Goal: Task Accomplishment & Management: Manage account settings

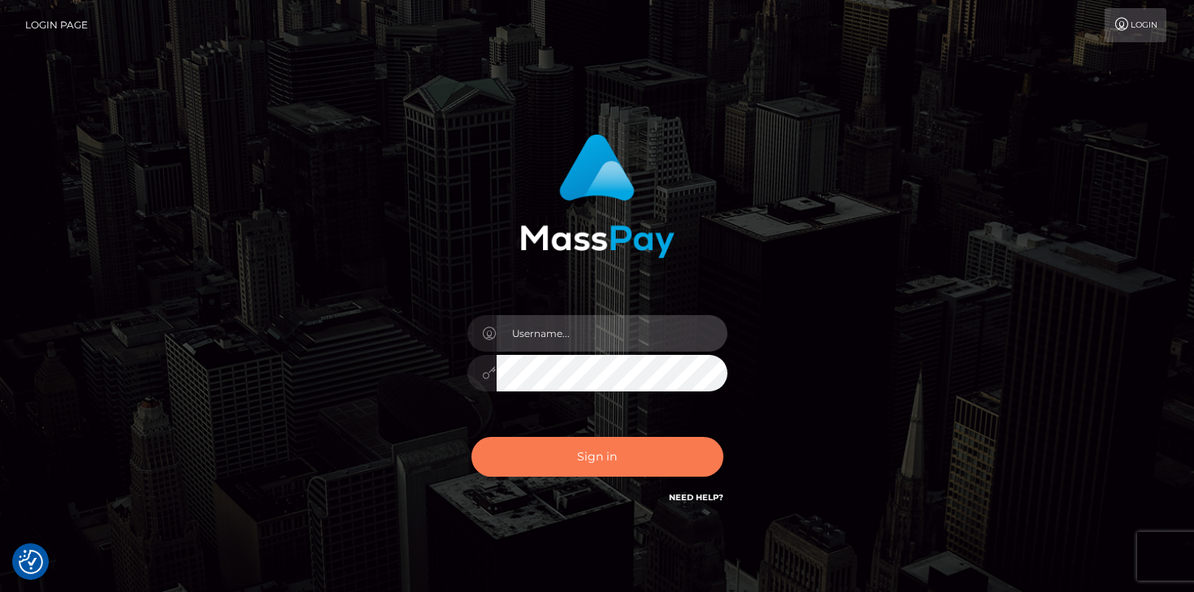
type input "mariolabugaj"
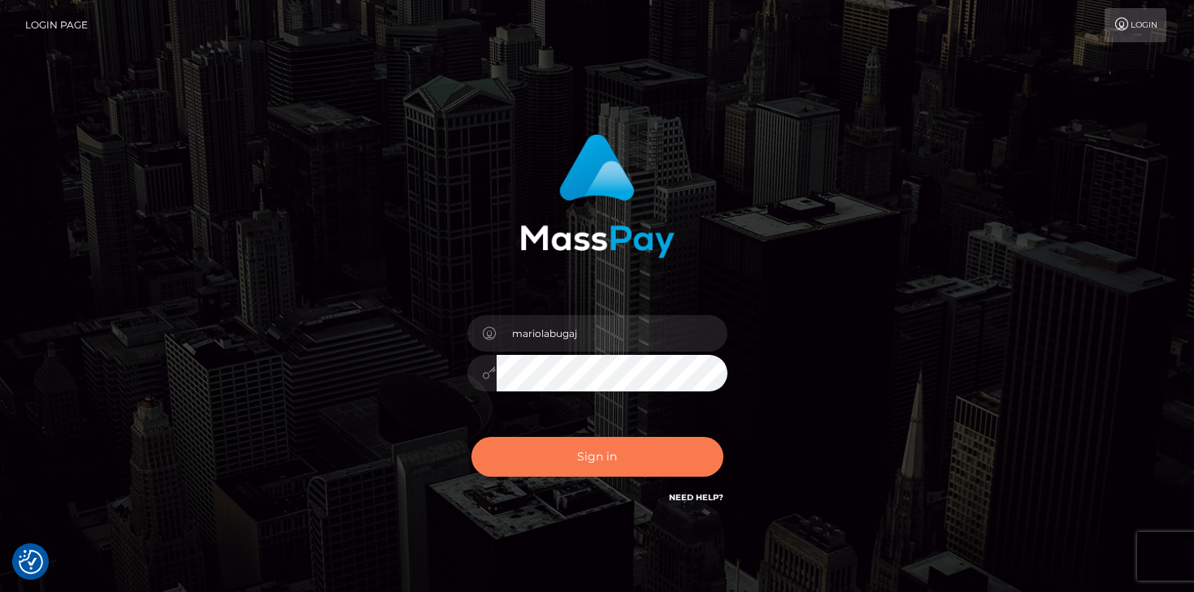
click at [592, 456] on button "Sign in" at bounding box center [597, 457] width 252 height 40
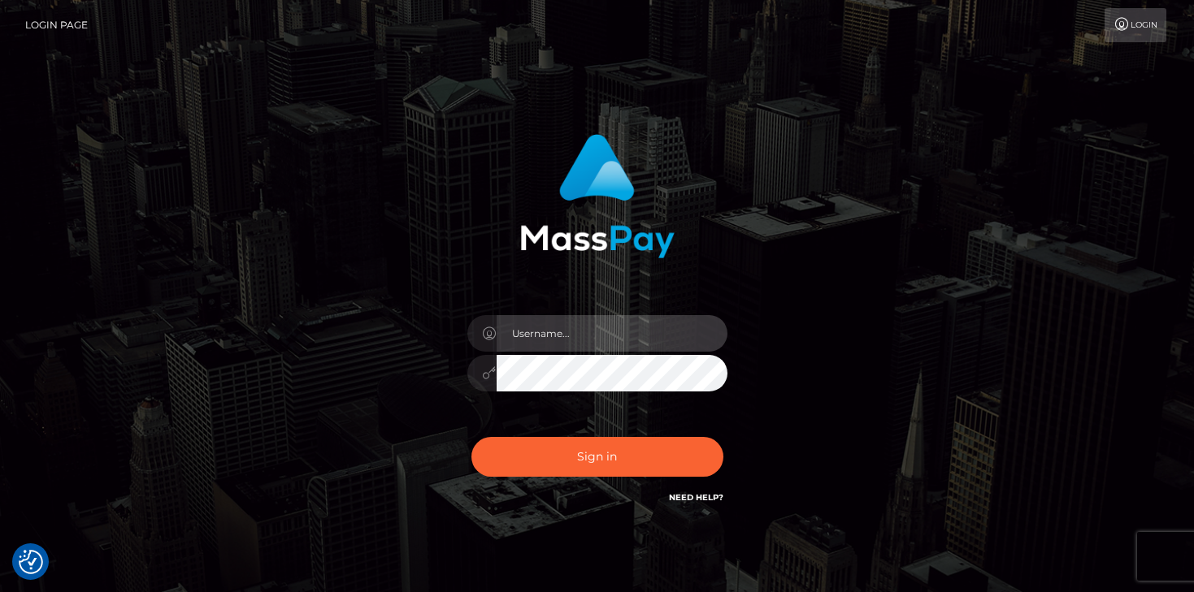
type input "mariolabugaj"
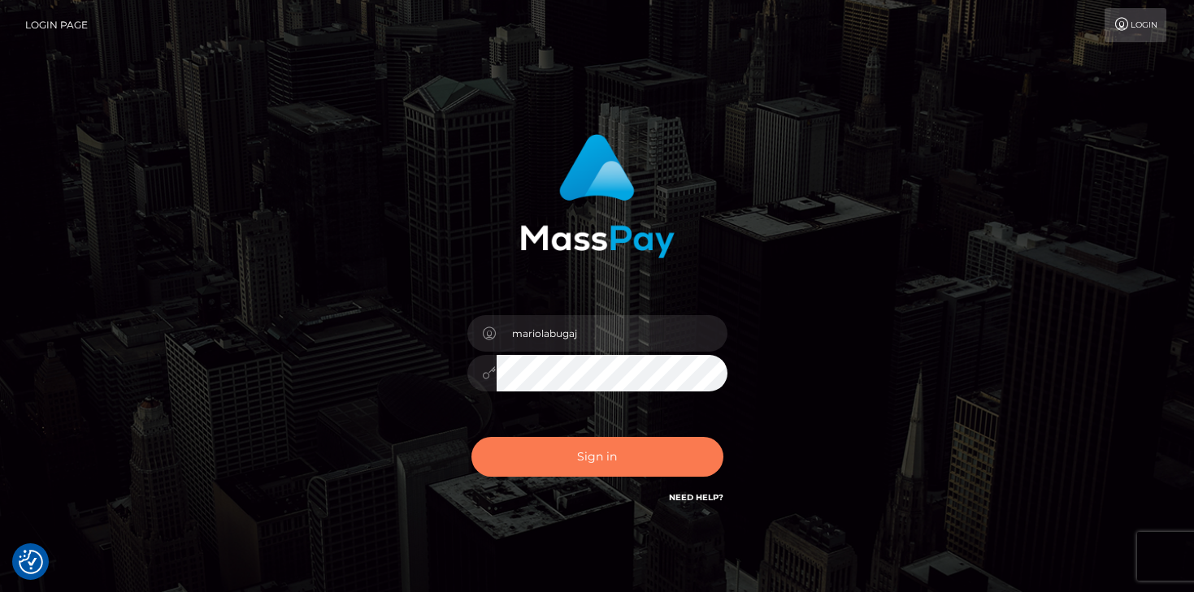
click at [592, 456] on button "Sign in" at bounding box center [597, 457] width 252 height 40
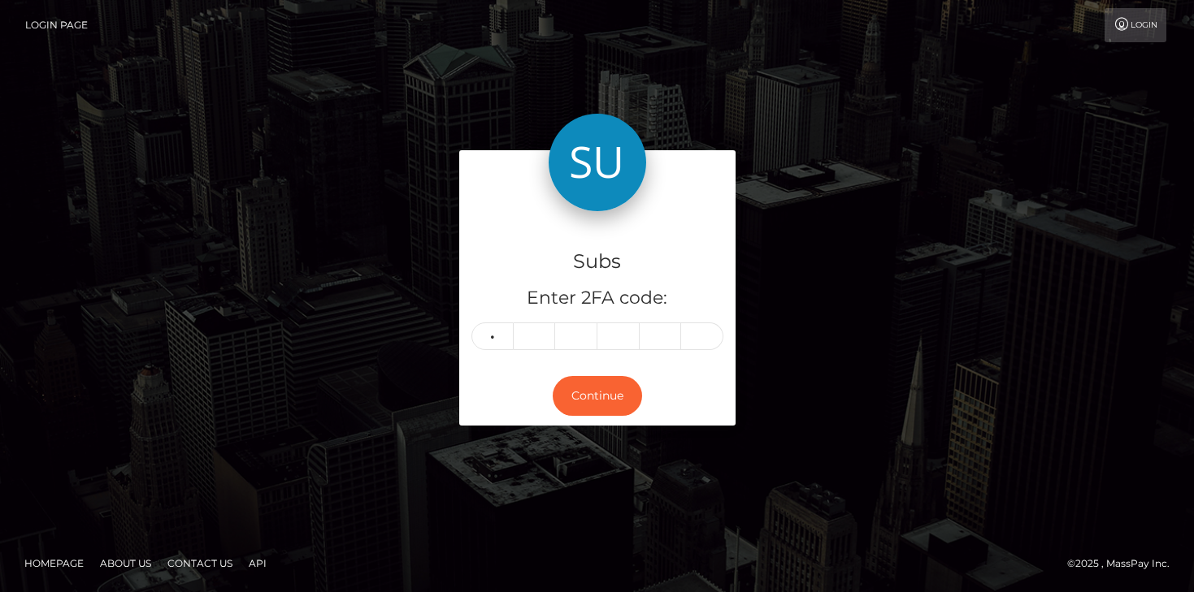
type input "1"
type input "4"
type input "0"
type input "2"
type input "4"
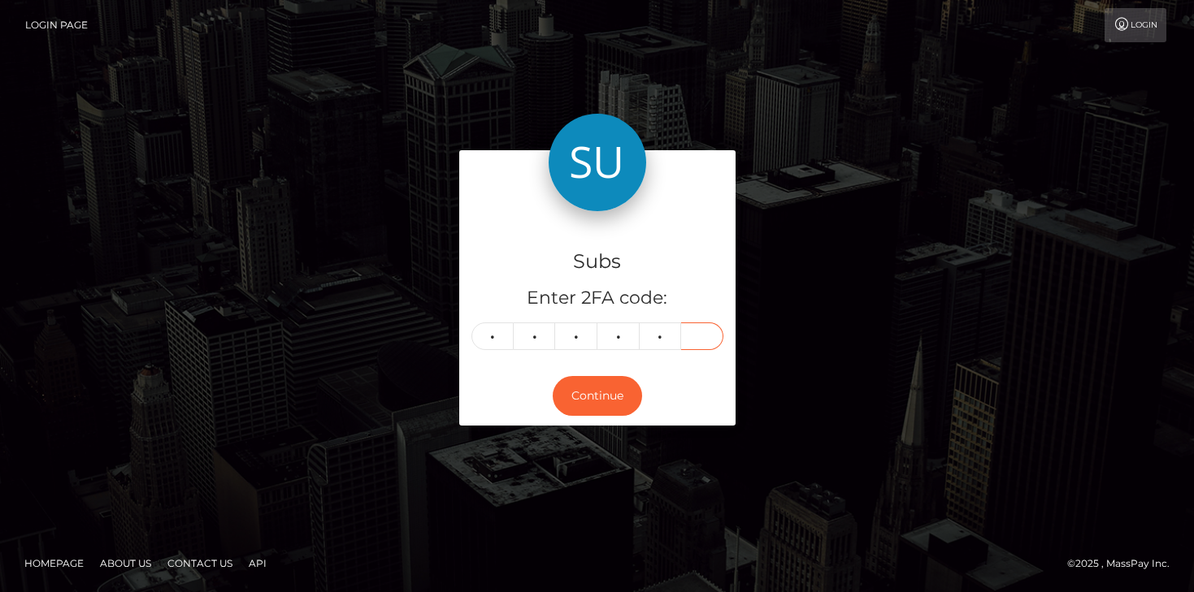
type input "6"
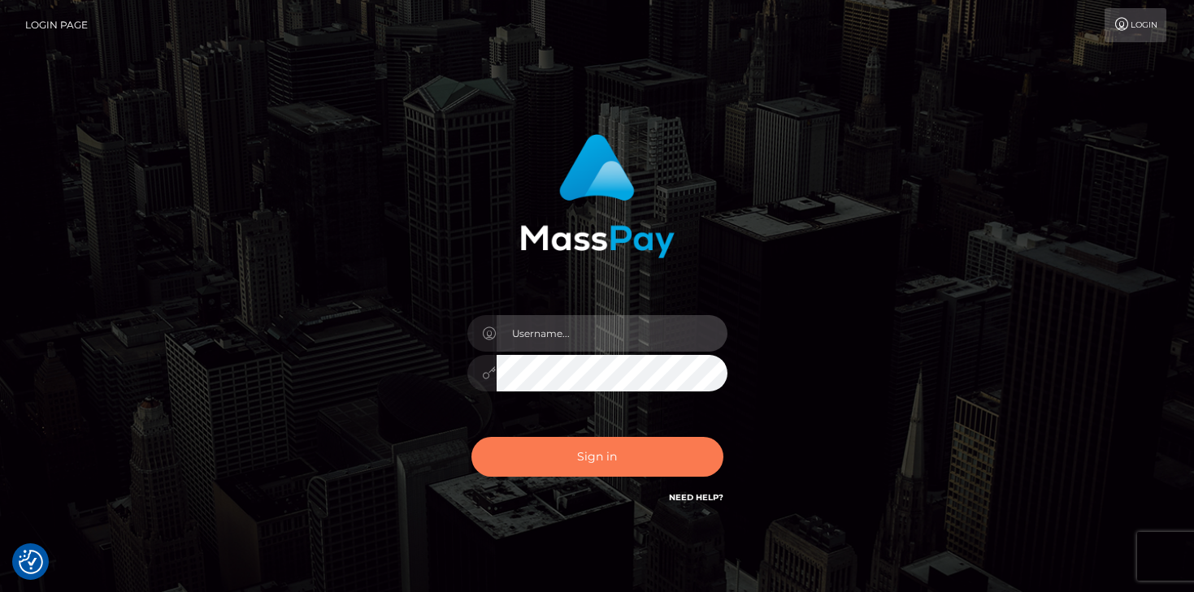
type input "mariolabugaj"
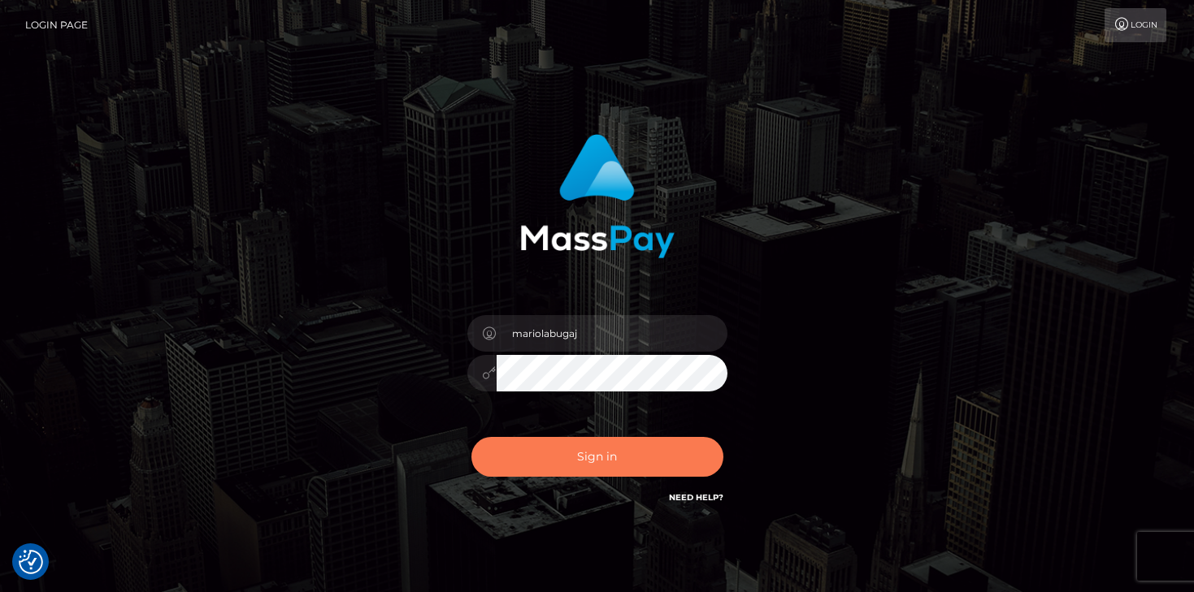
click at [579, 445] on button "Sign in" at bounding box center [597, 457] width 252 height 40
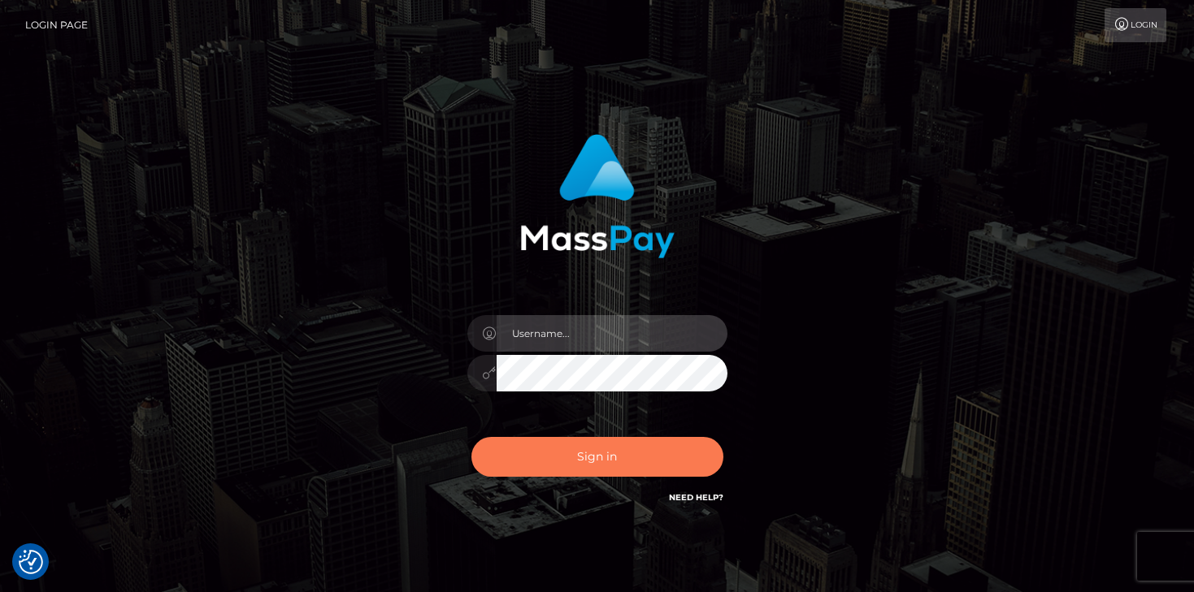
type input "mariolabugaj"
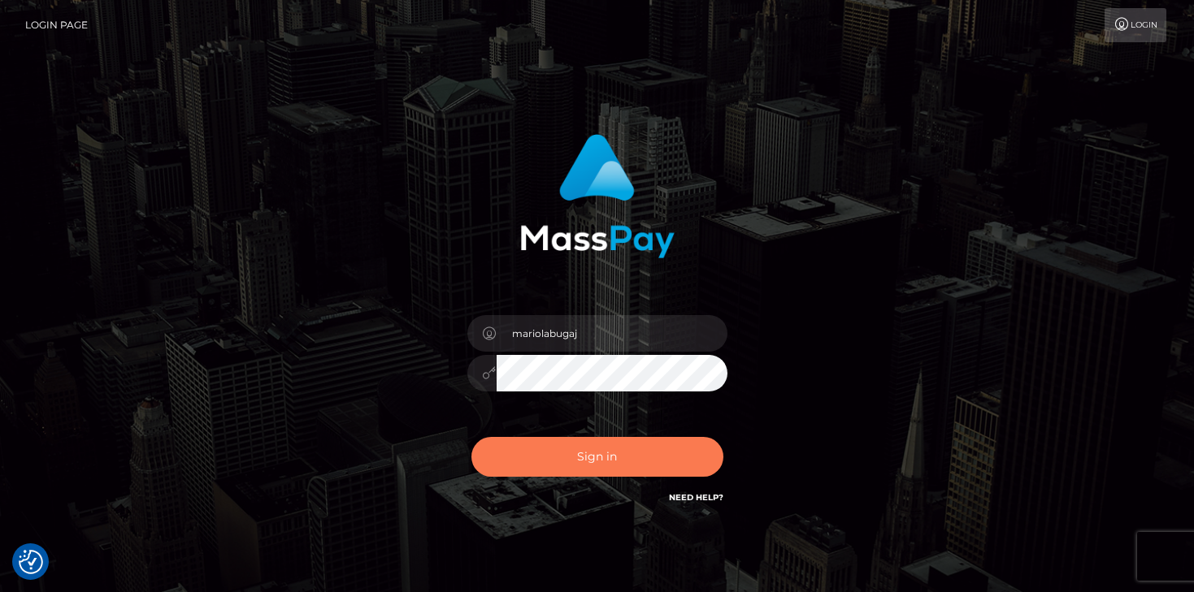
click at [611, 452] on button "Sign in" at bounding box center [597, 457] width 252 height 40
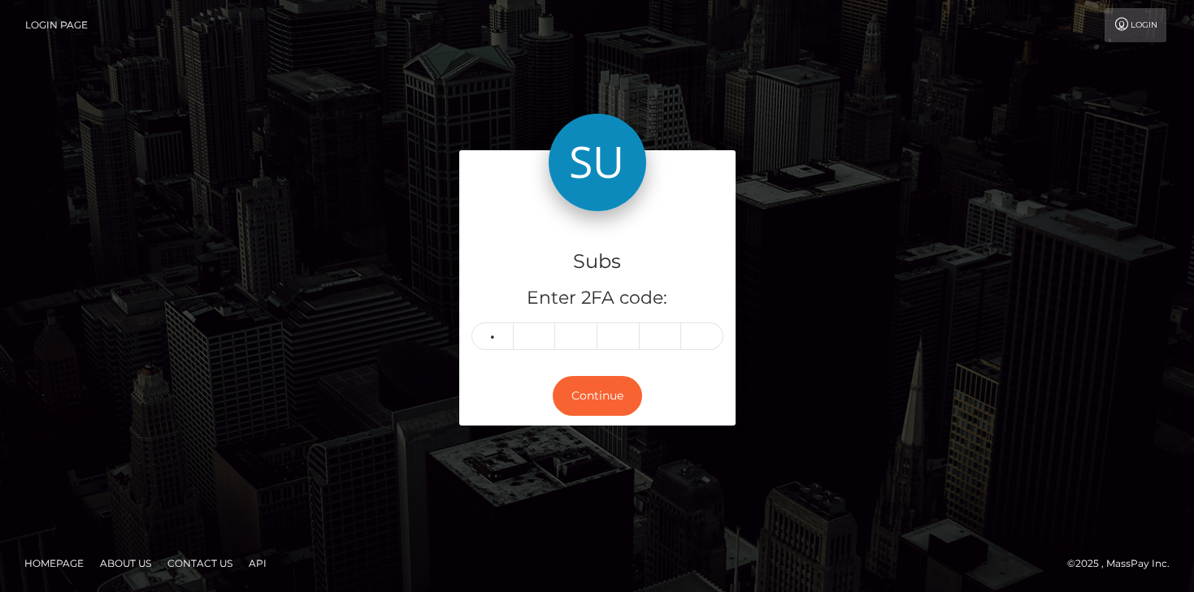
type input "6"
type input "9"
type input "8"
type input "3"
type input "0"
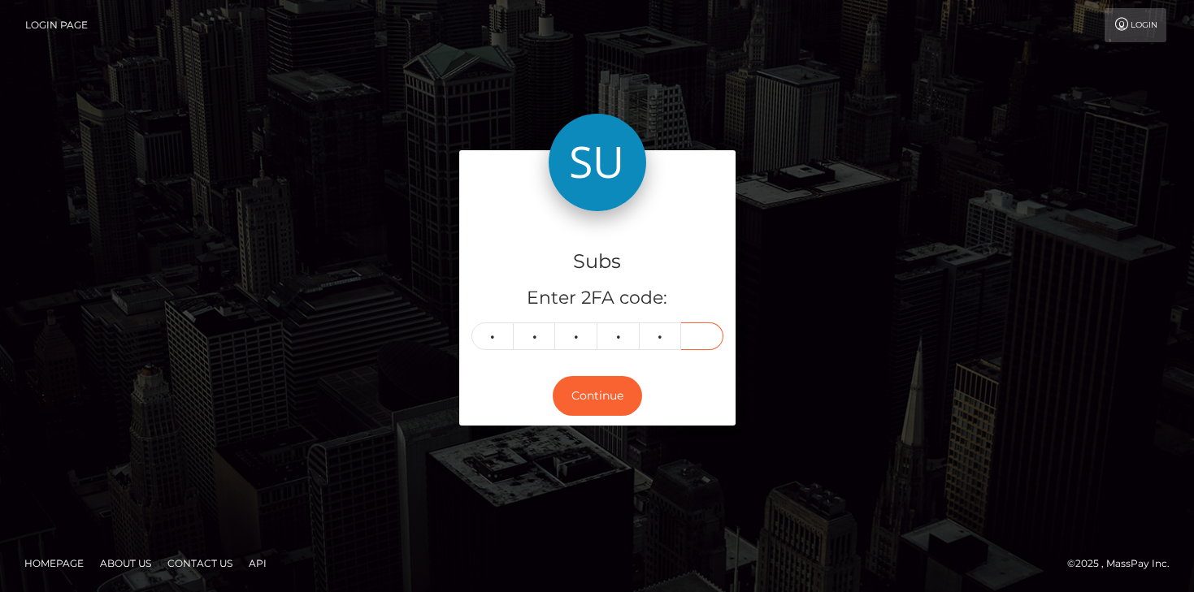
type input "9"
